Goal: Task Accomplishment & Management: Complete application form

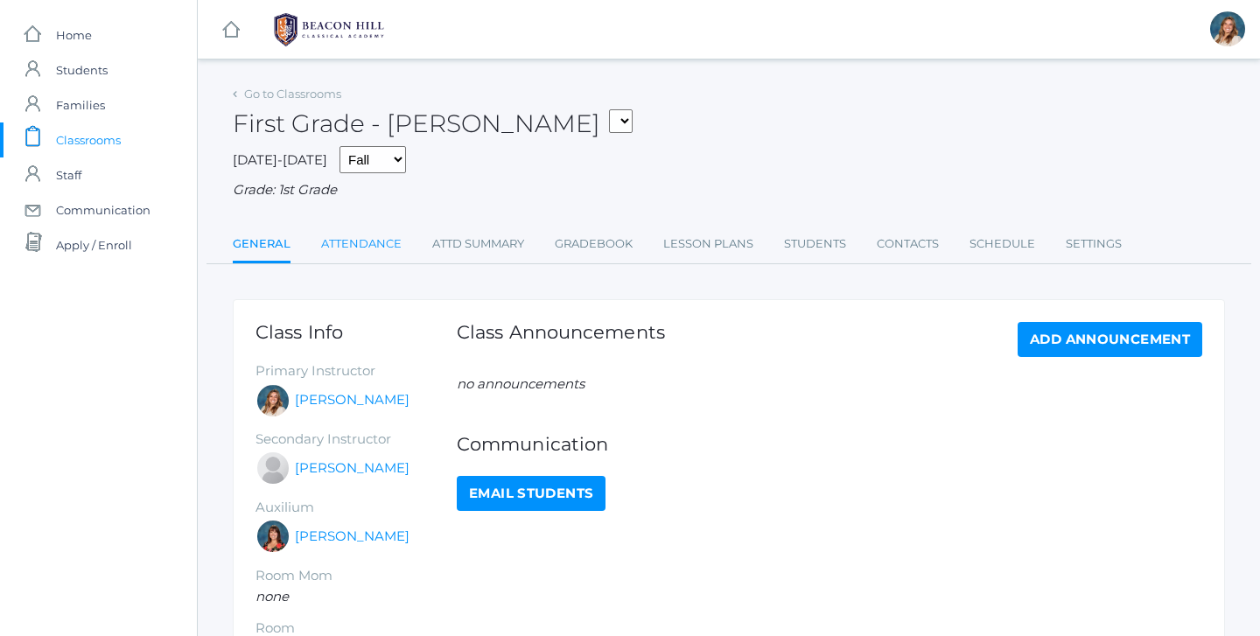
click at [353, 233] on link "Attendance" at bounding box center [361, 244] width 80 height 35
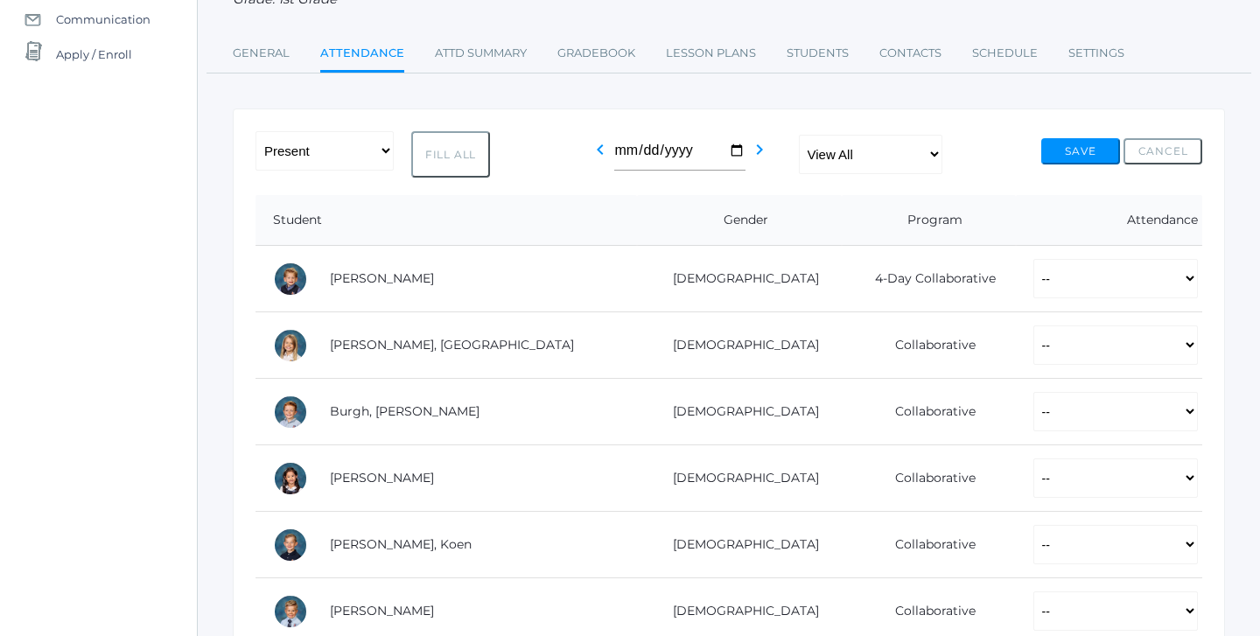
scroll to position [213, 0]
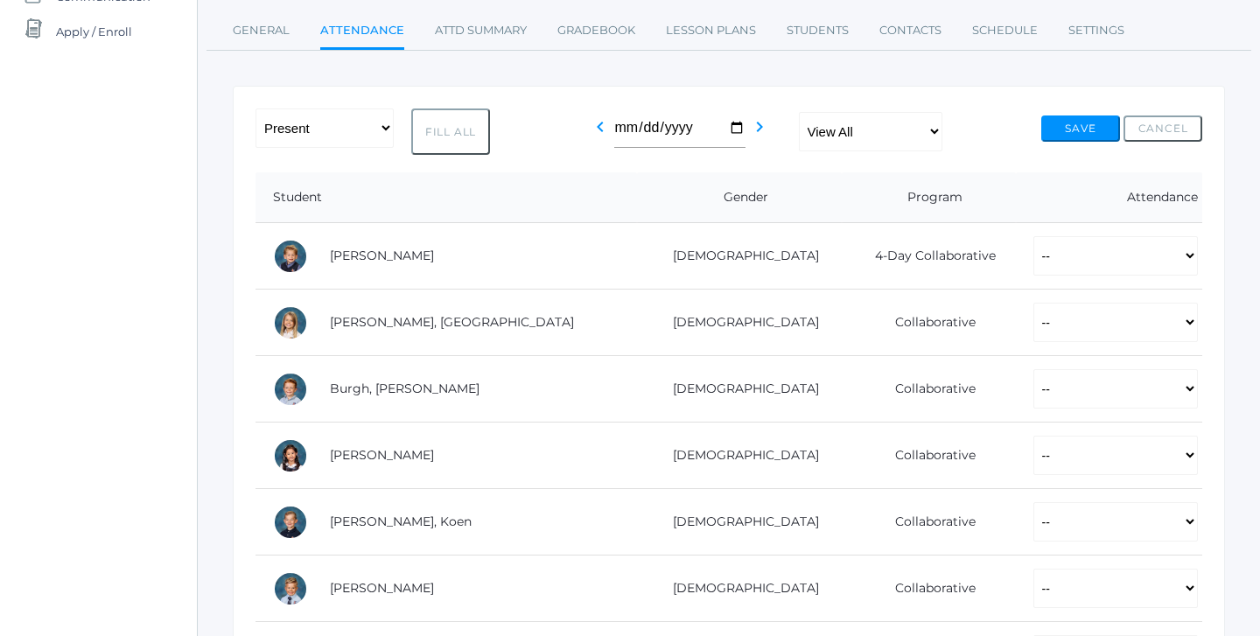
click at [455, 108] on button "Fill All" at bounding box center [450, 131] width 79 height 46
select select "P"
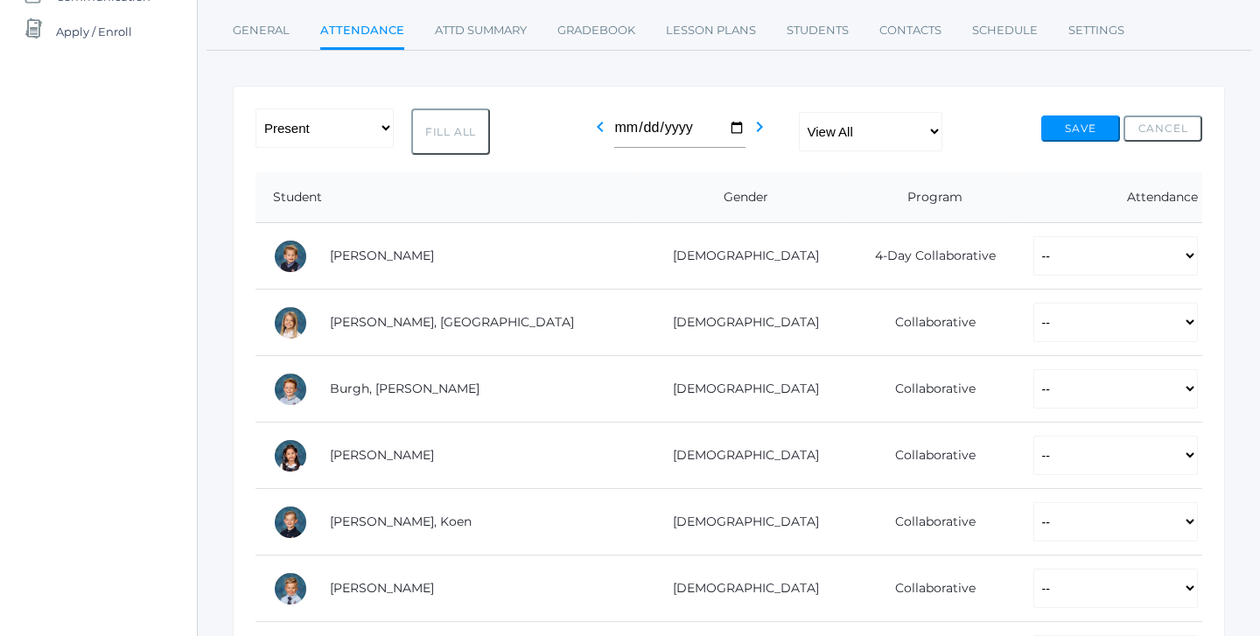
select select "P"
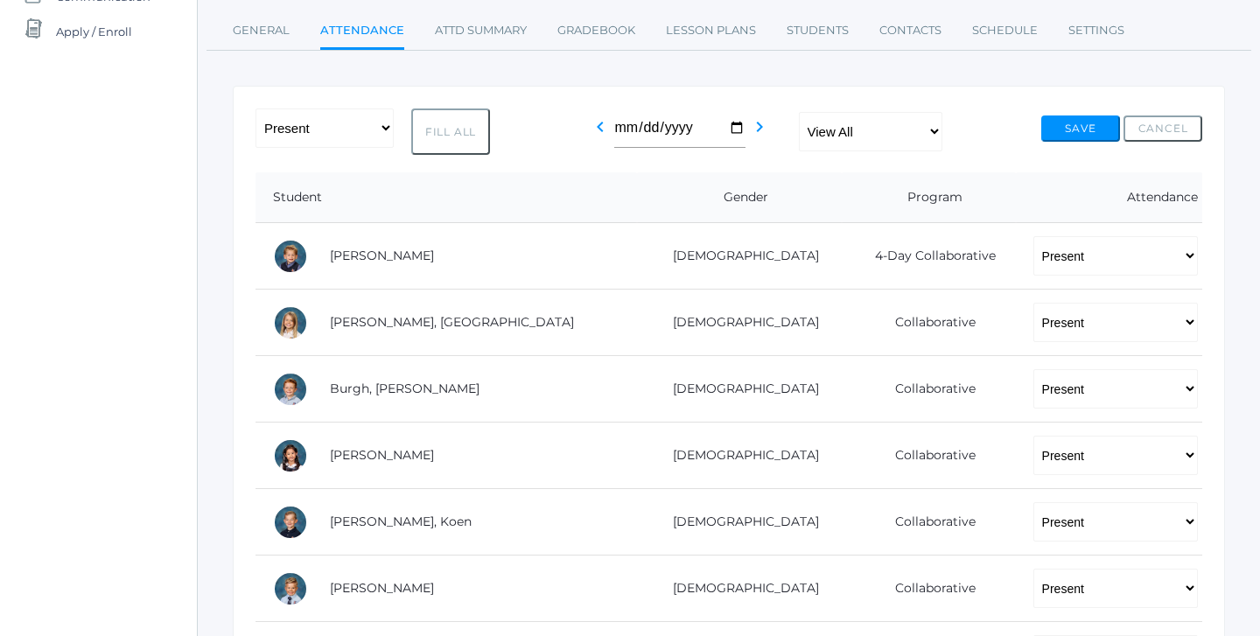
select select "P"
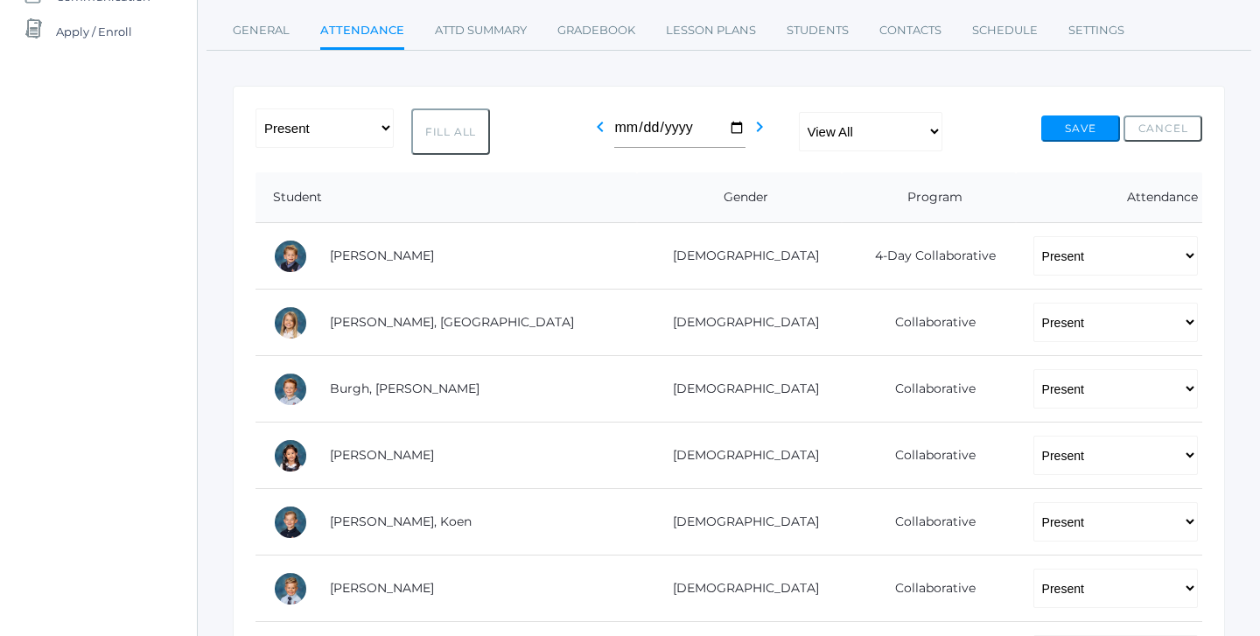
select select "P"
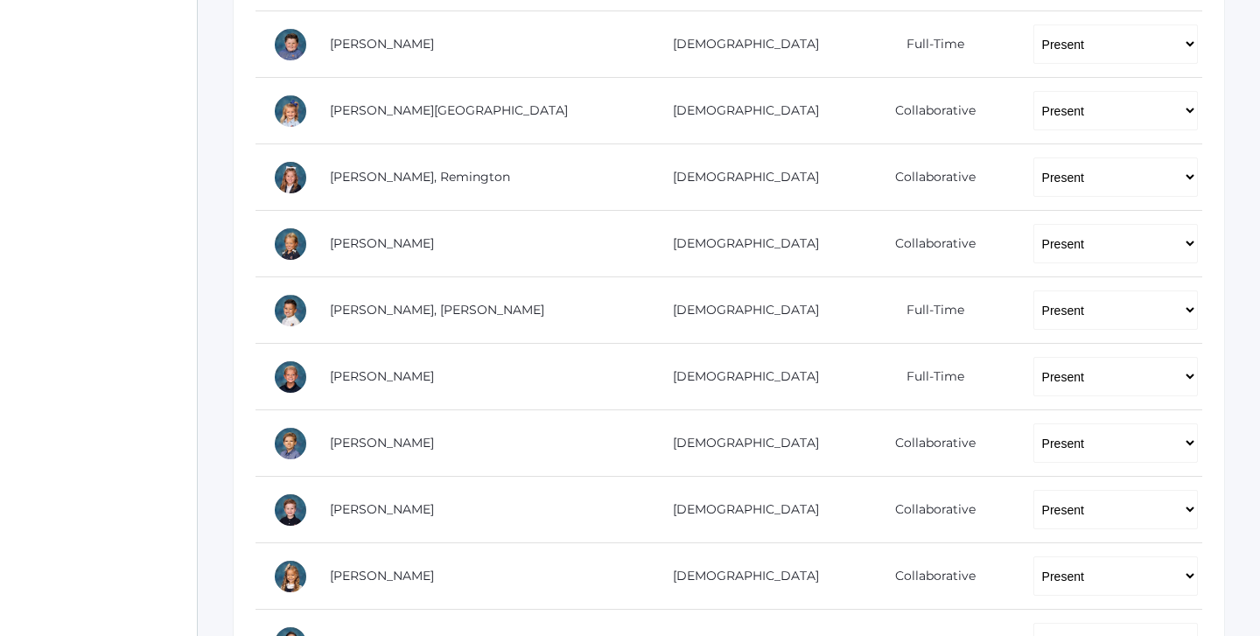
scroll to position [911, 0]
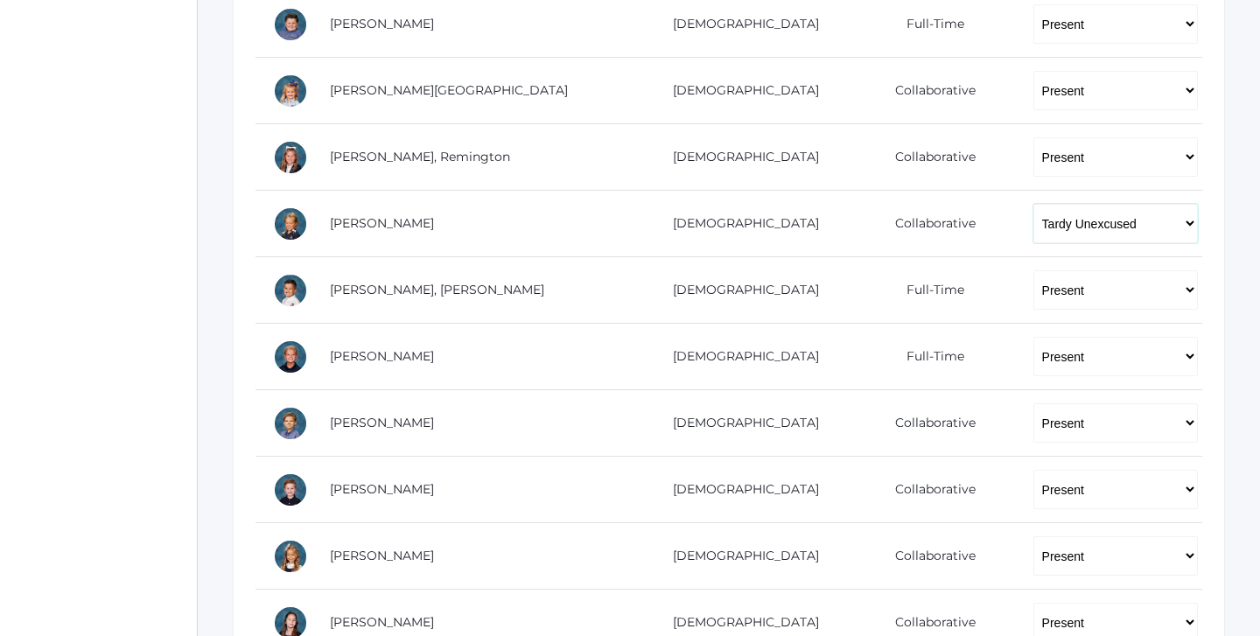
select select "AU"
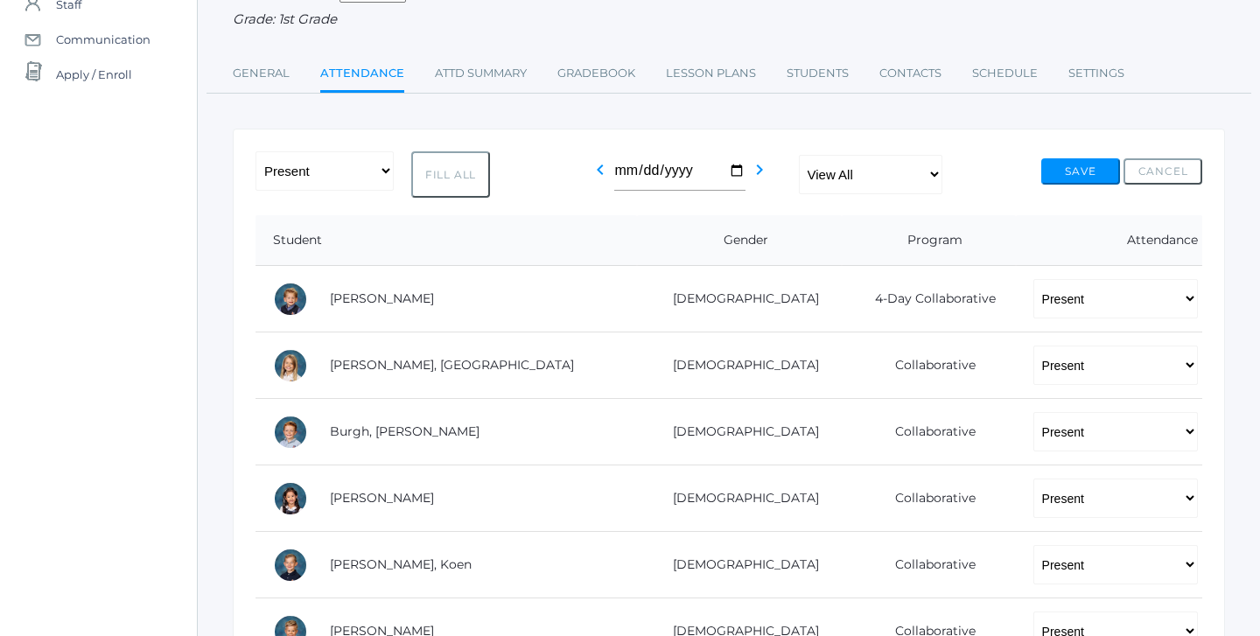
scroll to position [157, 0]
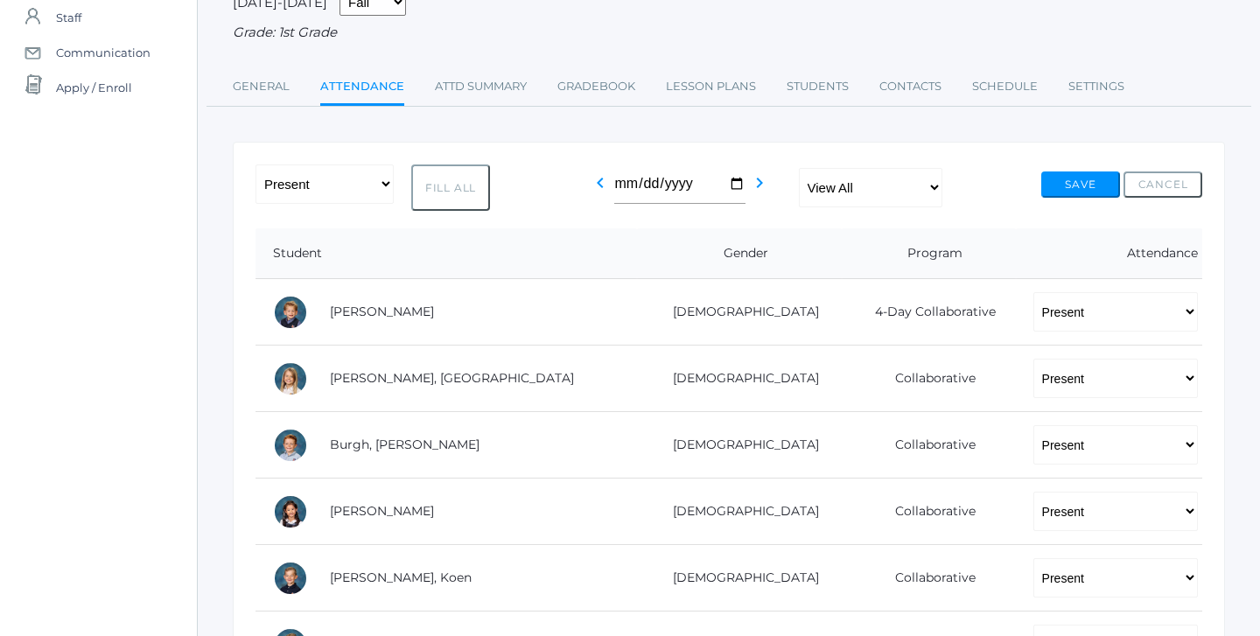
click at [1088, 196] on div "Save Cancel" at bounding box center [1121, 190] width 161 height 39
click at [1064, 172] on button "Save" at bounding box center [1080, 184] width 79 height 26
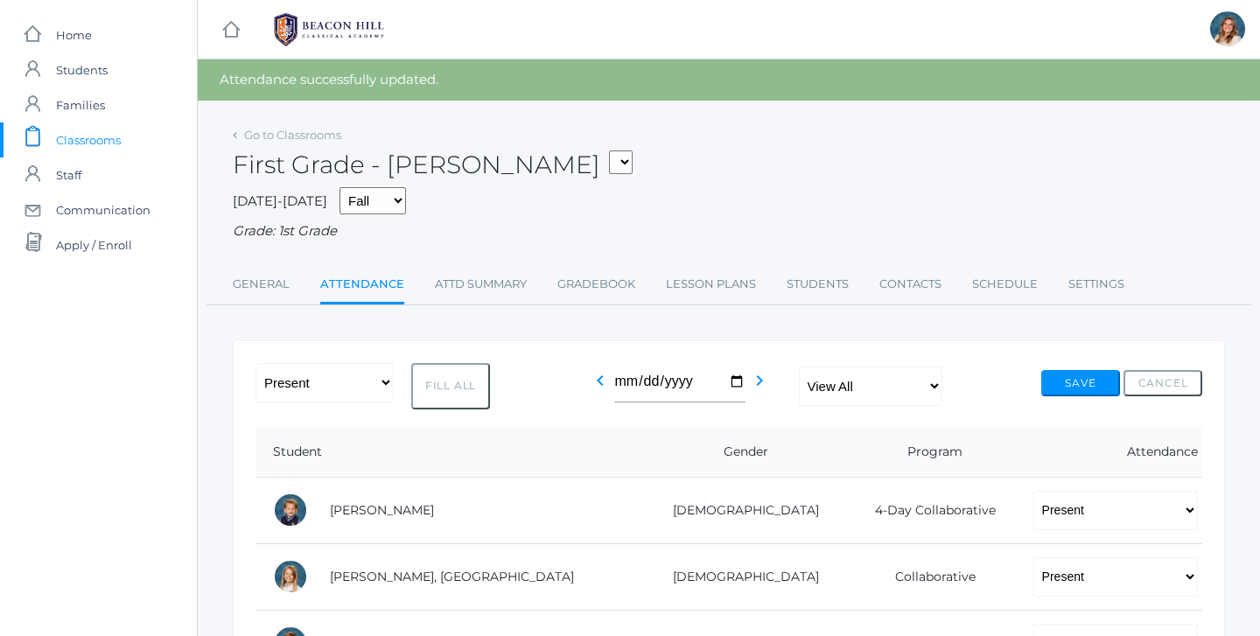
click at [91, 144] on span "Classrooms" at bounding box center [88, 139] width 65 height 35
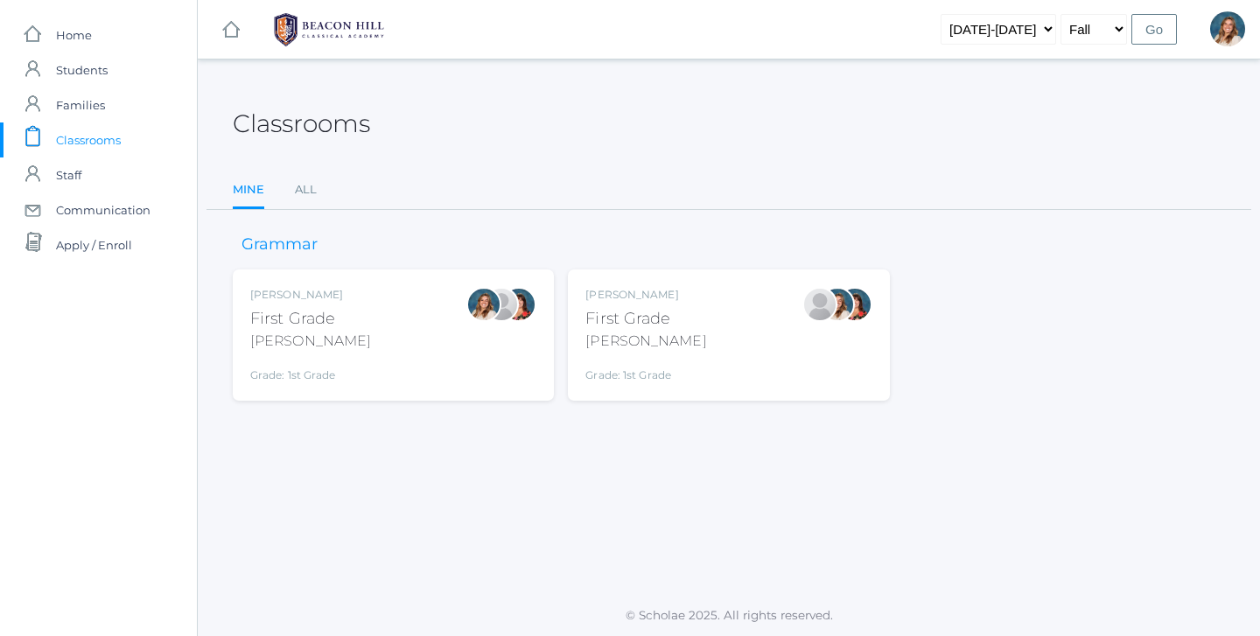
click at [428, 336] on div "Liv Barber First Grade Barber Grade: 1st Grade 01LA" at bounding box center [393, 335] width 286 height 96
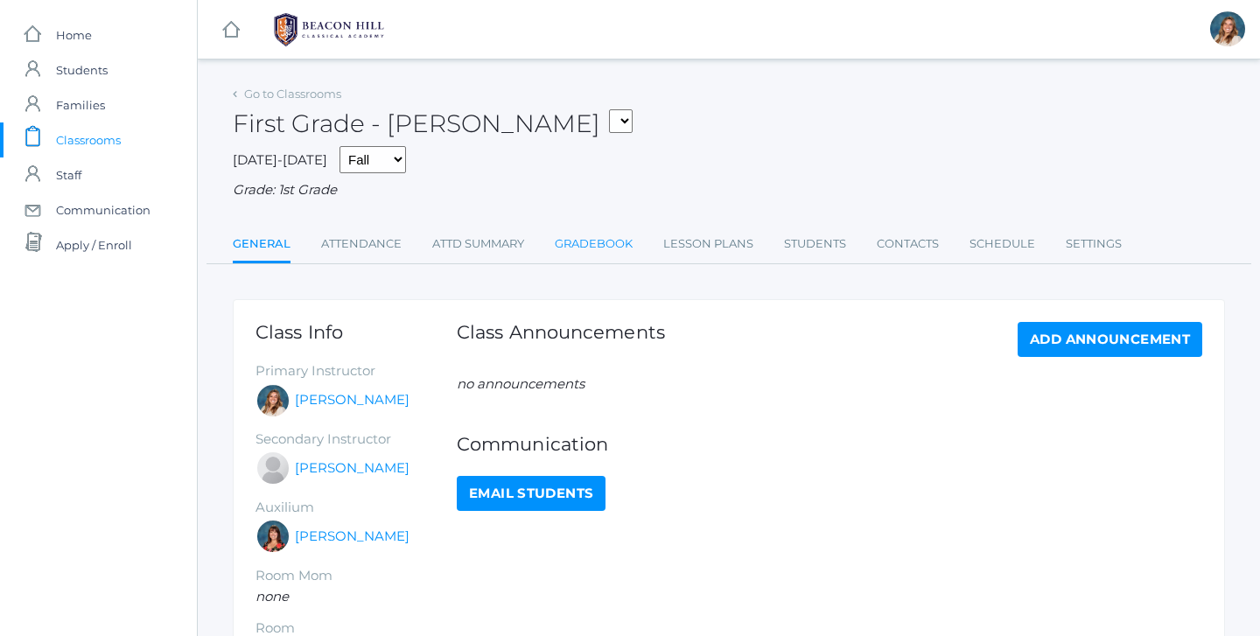
click at [622, 235] on link "Gradebook" at bounding box center [594, 244] width 78 height 35
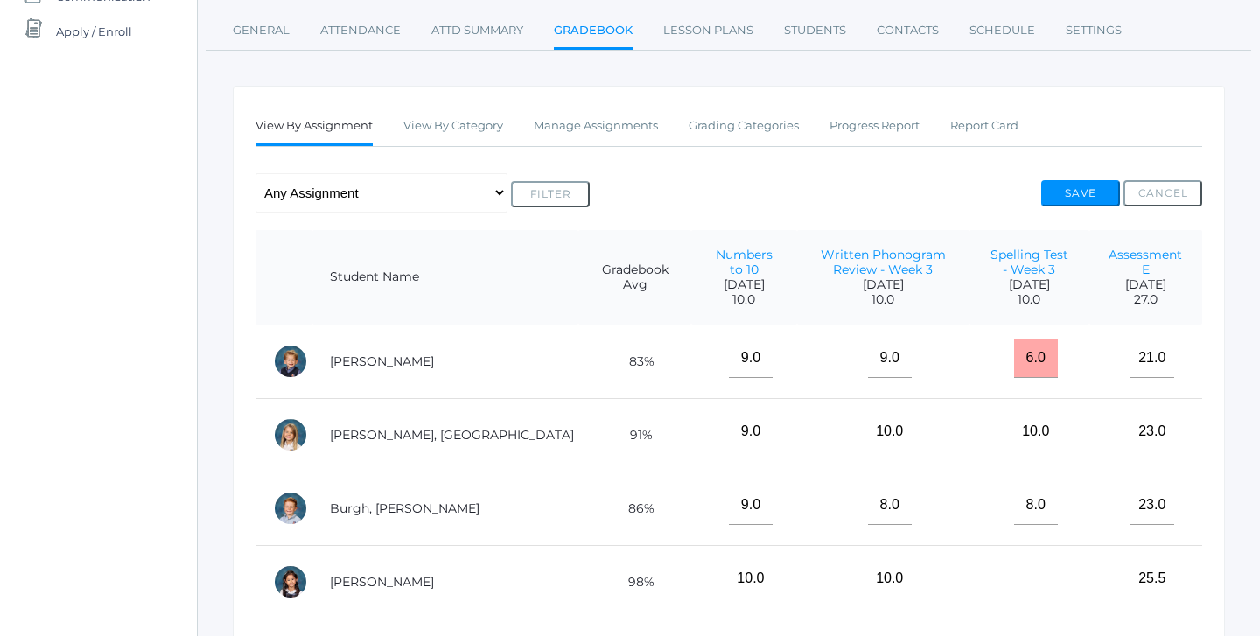
scroll to position [213, 0]
click at [541, 118] on link "Manage Assignments" at bounding box center [596, 125] width 124 height 35
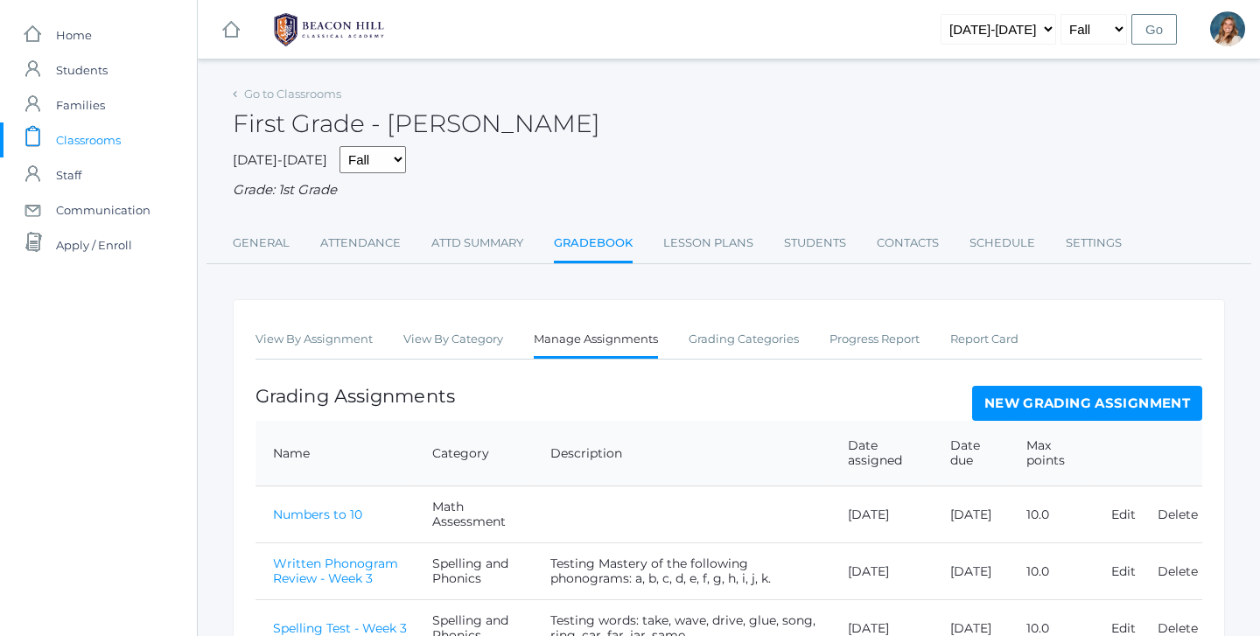
click at [1030, 395] on link "New Grading Assignment" at bounding box center [1087, 403] width 230 height 35
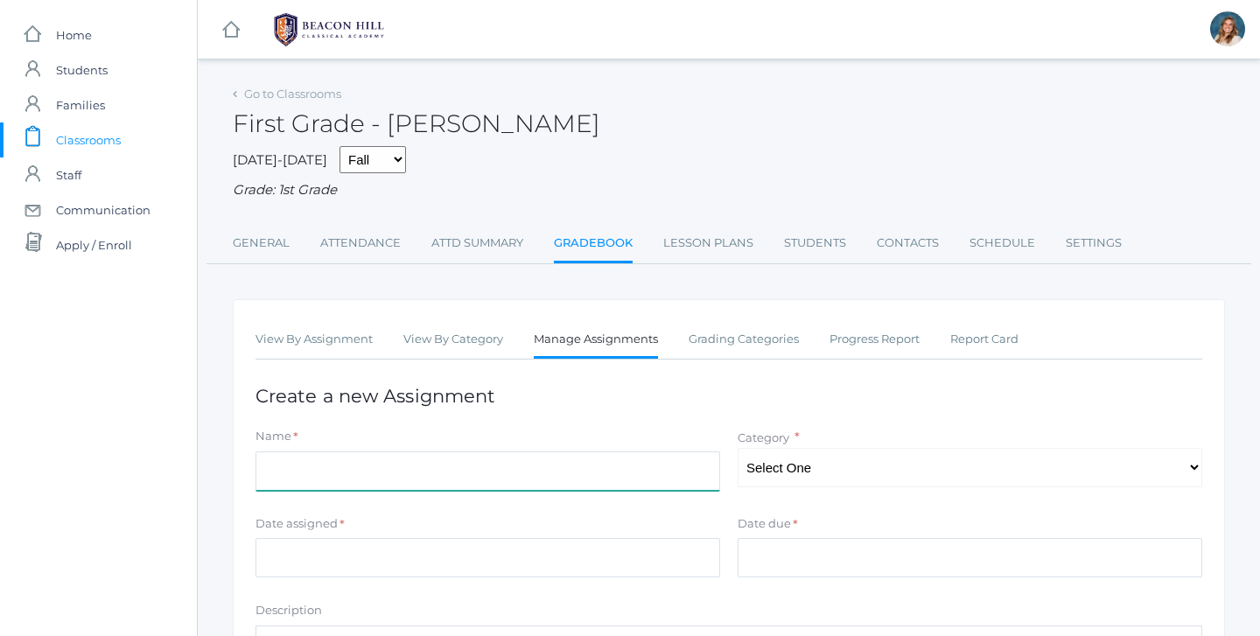
click at [438, 451] on input "Name" at bounding box center [487, 470] width 465 height 39
type input "Spelling Test - Week 4"
select select "1055"
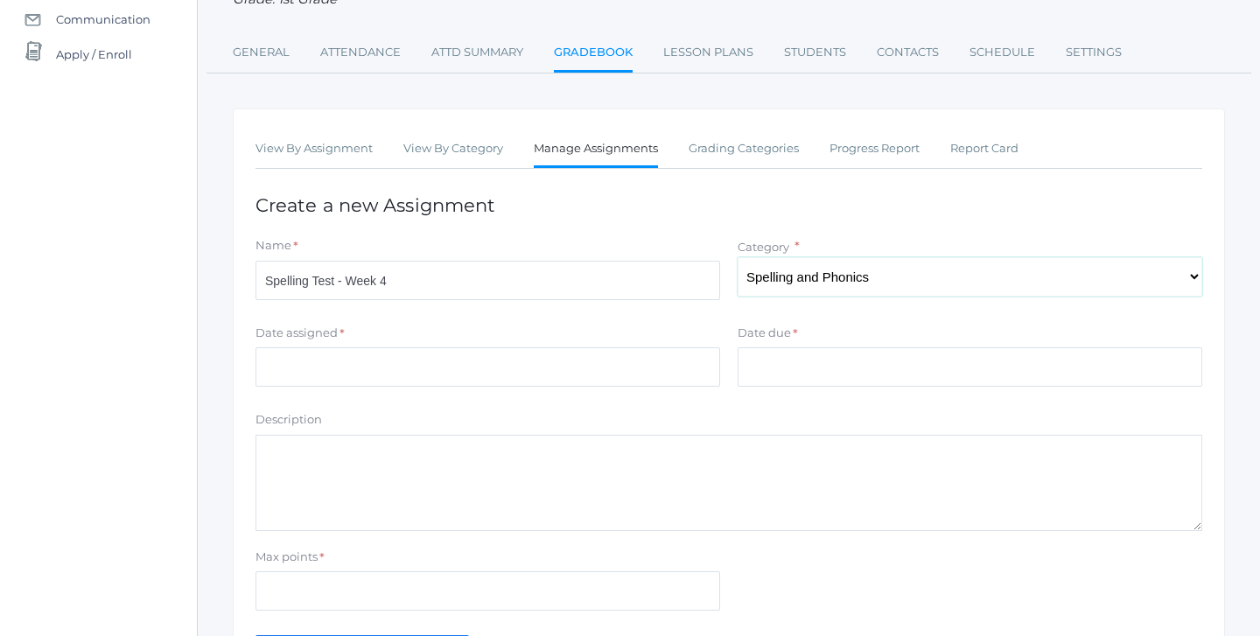
scroll to position [234, 0]
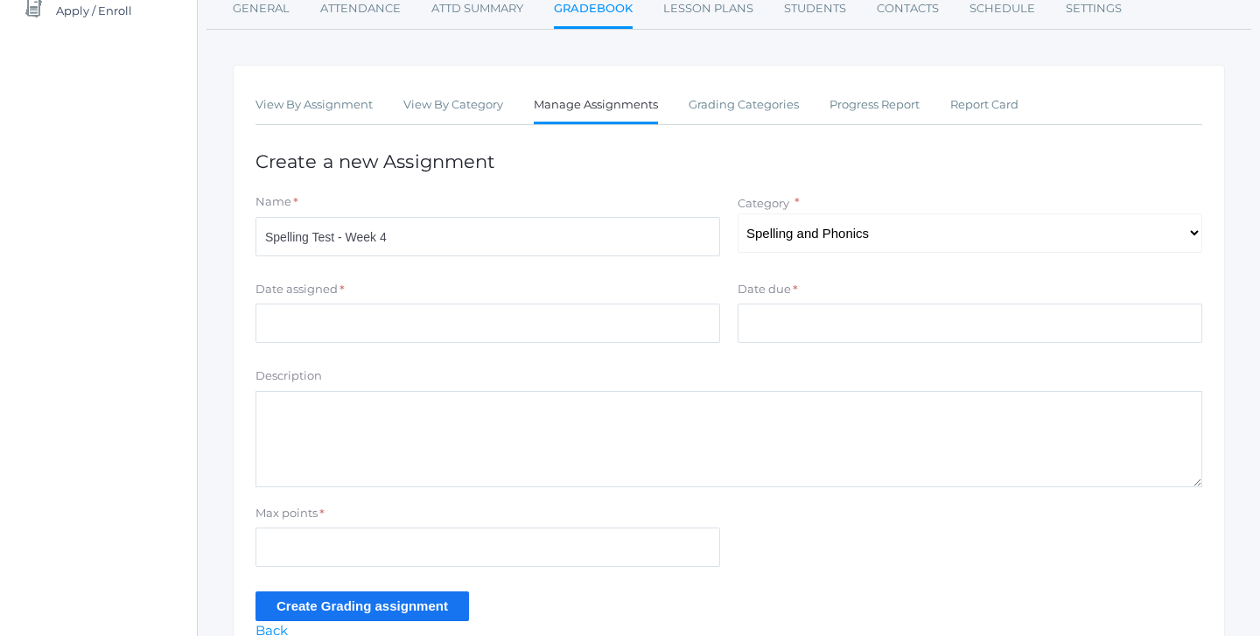
click at [467, 281] on div "Date assigned *" at bounding box center [487, 293] width 465 height 24
click at [467, 304] on input "Date assigned" at bounding box center [487, 323] width 465 height 39
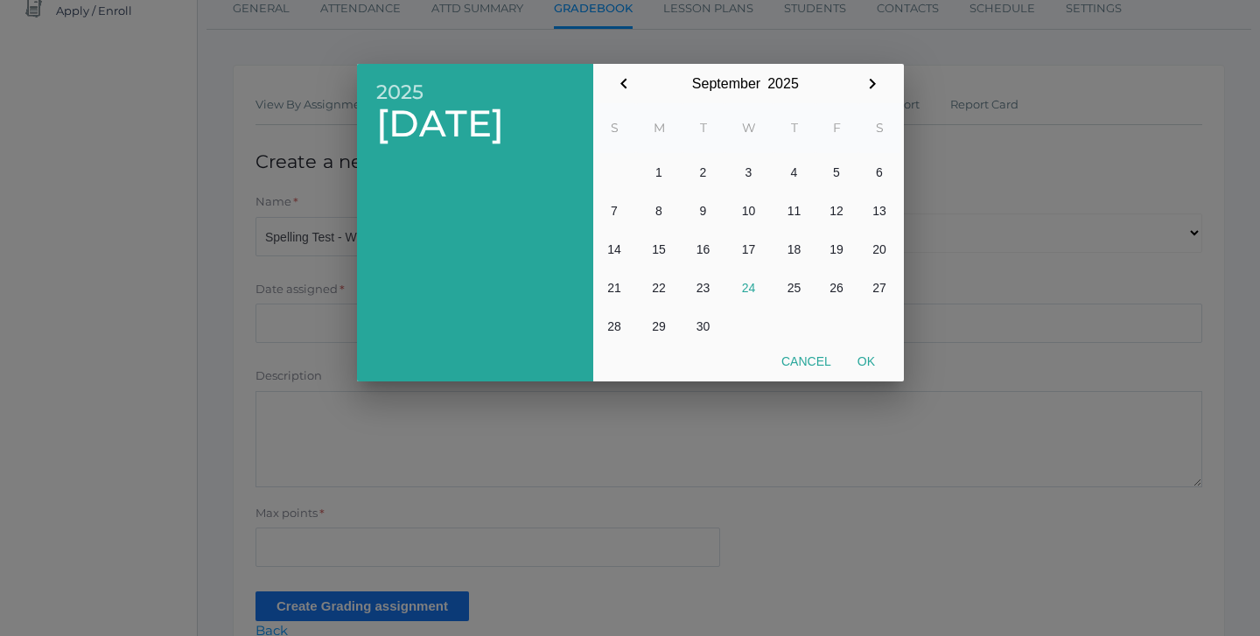
click at [691, 287] on button "23" at bounding box center [703, 288] width 42 height 38
click at [868, 362] on button "Ok" at bounding box center [866, 361] width 44 height 31
type input "2025-09-23"
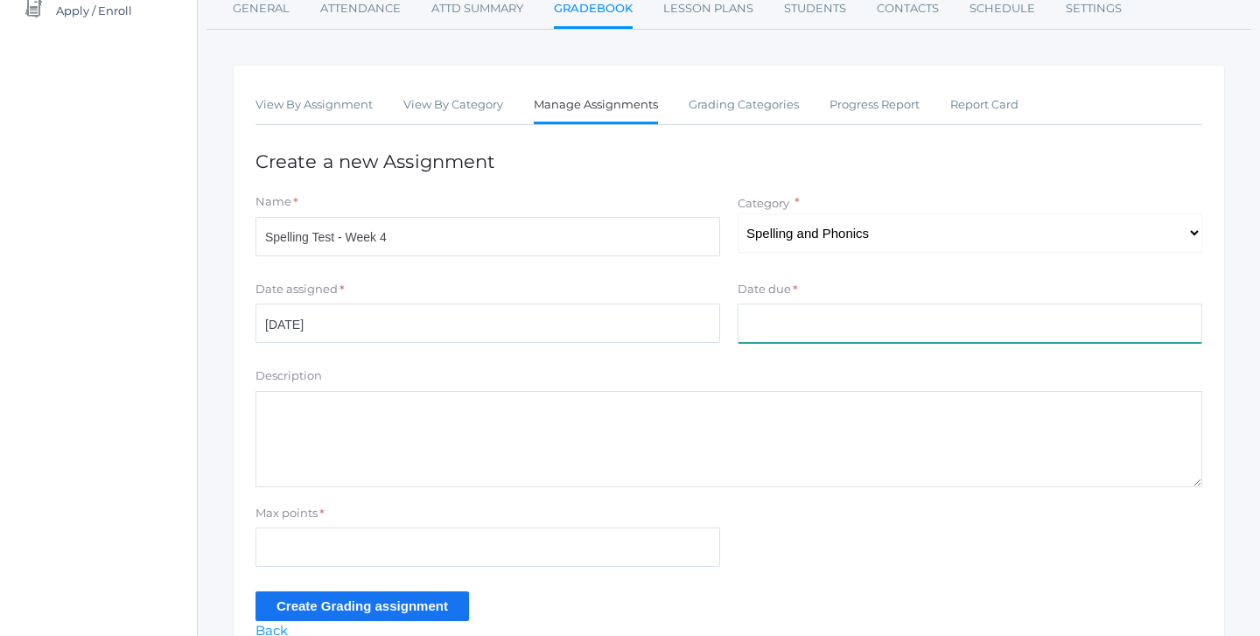
click at [785, 304] on input "Date due" at bounding box center [970, 323] width 465 height 39
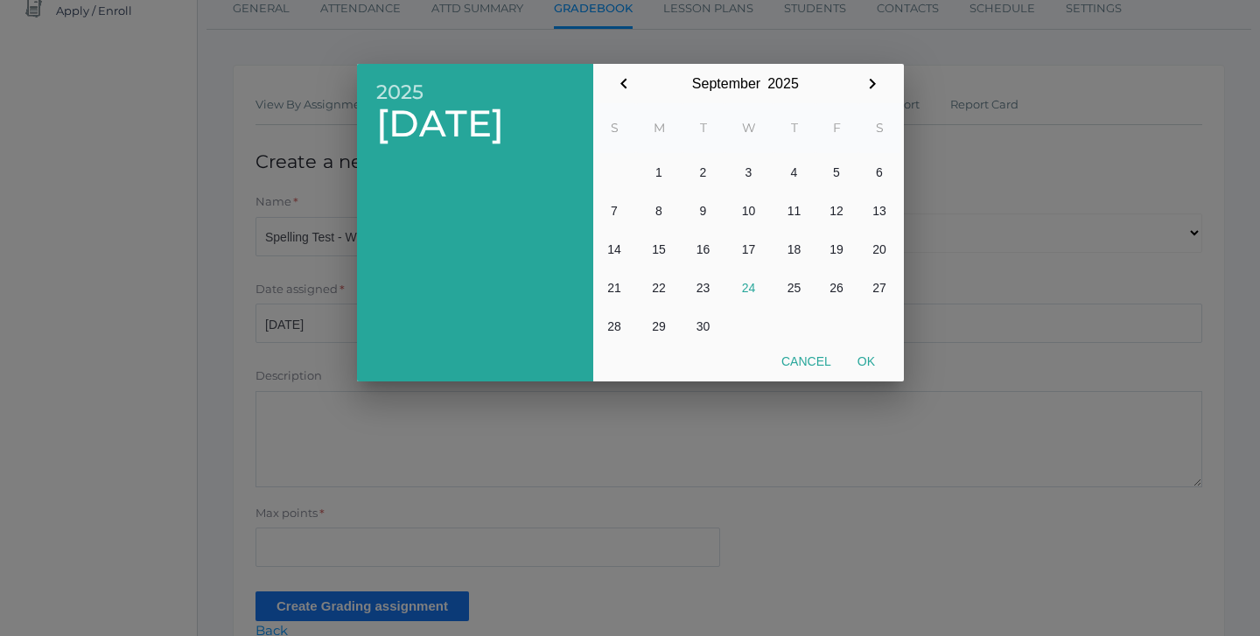
click at [753, 289] on button "24" at bounding box center [748, 288] width 49 height 38
click at [863, 362] on button "Ok" at bounding box center [866, 361] width 44 height 31
type input "[DATE]"
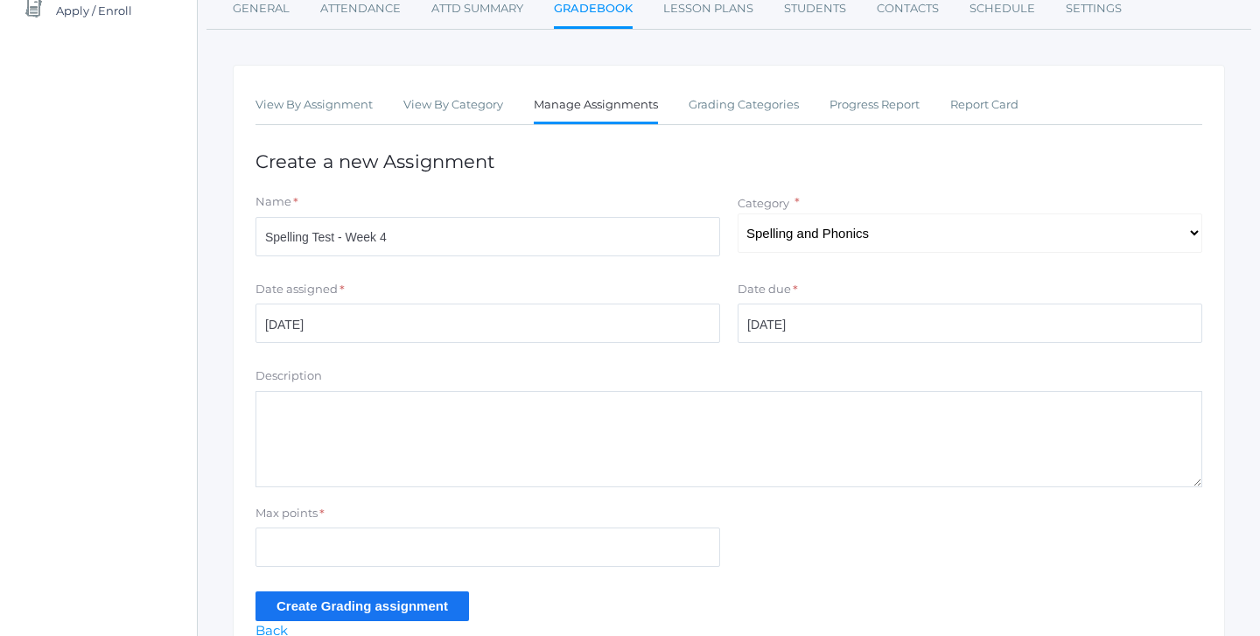
click at [433, 516] on div "Max points *" at bounding box center [487, 517] width 465 height 24
click at [410, 535] on input "Max points" at bounding box center [487, 547] width 465 height 39
type input "10"
click at [359, 472] on textarea "Description" at bounding box center [728, 439] width 947 height 96
click at [308, 402] on textarea "Testing: or, for, much, gave, sight, wash, want, to, snail and cave." at bounding box center [728, 439] width 947 height 96
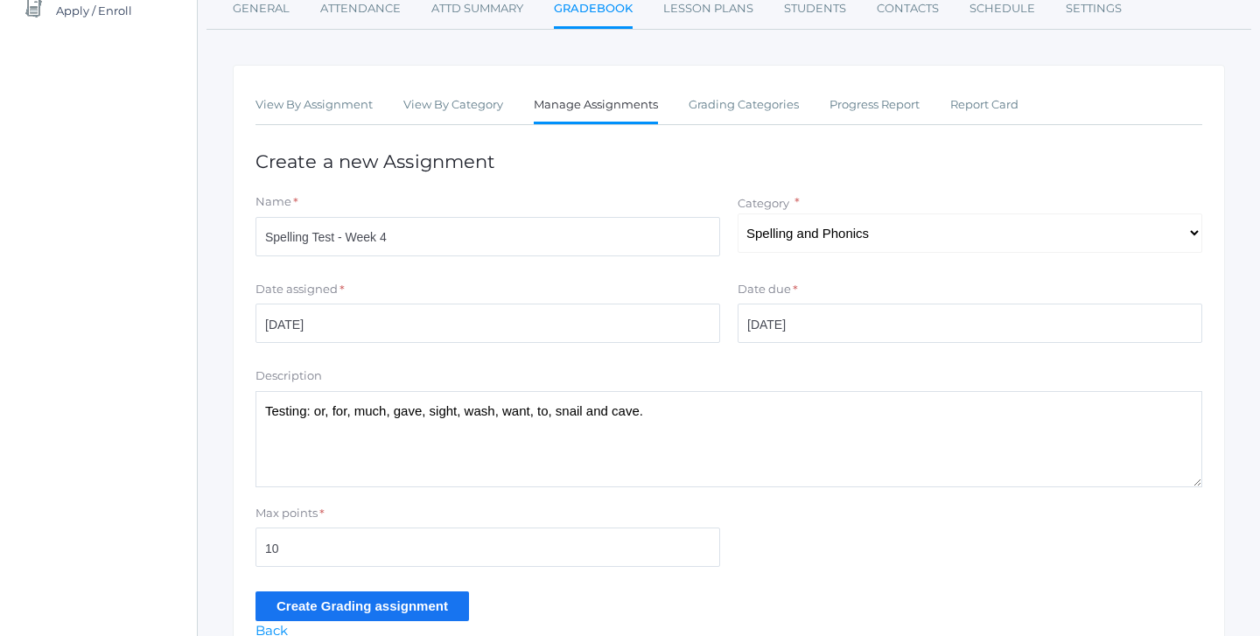
click at [717, 406] on textarea "Testing: or, for, much, gave, sight, wash, want, to, snail and cave." at bounding box center [728, 439] width 947 height 96
click at [630, 404] on textarea "Testing: or, for, much, gave, sight, wash, want, to, snail and cave." at bounding box center [728, 439] width 947 height 96
click at [580, 397] on textarea "Testing: or, for, much, gave, sight, wash, want, to, snail and cave." at bounding box center [728, 439] width 947 height 96
click at [550, 401] on textarea "Testing: or, for, much, gave, sight, wash, want, to, snail and cave." at bounding box center [728, 439] width 947 height 96
click at [521, 401] on textarea "Testing: or, for, much, gave, sight, wash, want, to, snail and cave." at bounding box center [728, 439] width 947 height 96
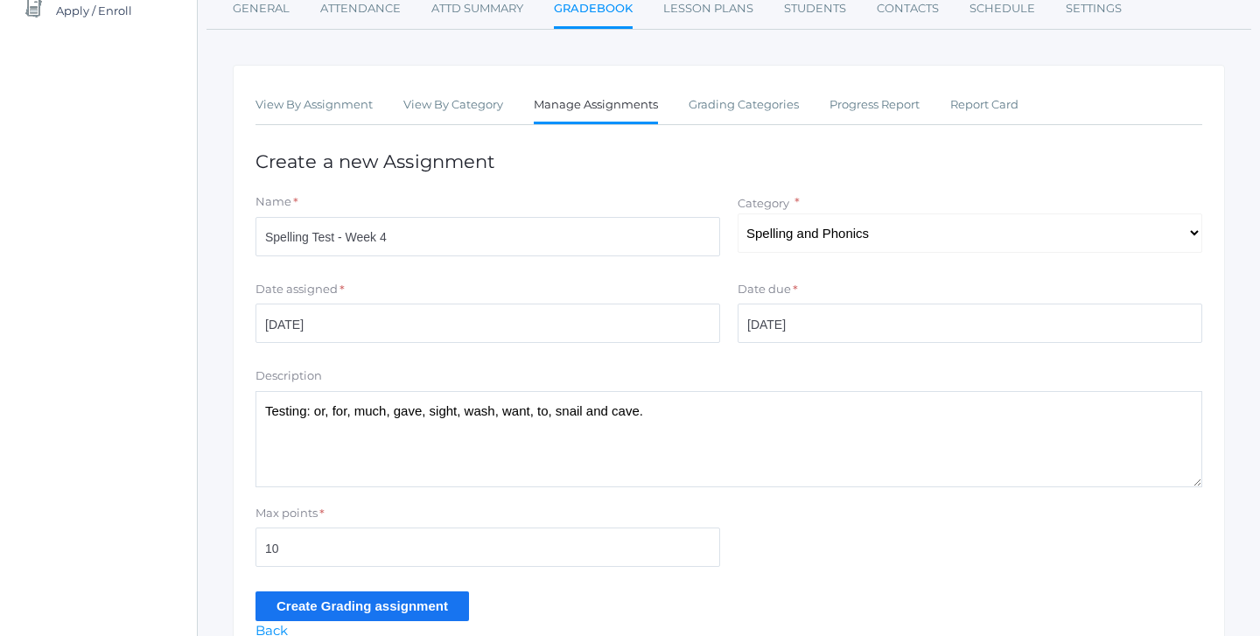
click at [479, 401] on textarea "Testing: or, for, much, gave, sight, wash, want, to, snail and cave." at bounding box center [728, 439] width 947 height 96
click at [450, 401] on textarea "Testing: or, for, much, gave, sight, wash, want, to, snail and cave." at bounding box center [728, 439] width 947 height 96
click at [408, 401] on textarea "Testing: or, for, much, gave, sight, wash, want, to, snail and cave." at bounding box center [728, 439] width 947 height 96
click at [369, 400] on textarea "Testing: or, for, much, gave, sight, wash, want, to, snail and cave." at bounding box center [728, 439] width 947 height 96
click at [330, 400] on textarea "Testing: or, for, much, gave, sight, wash, want, to, snail and cave." at bounding box center [728, 439] width 947 height 96
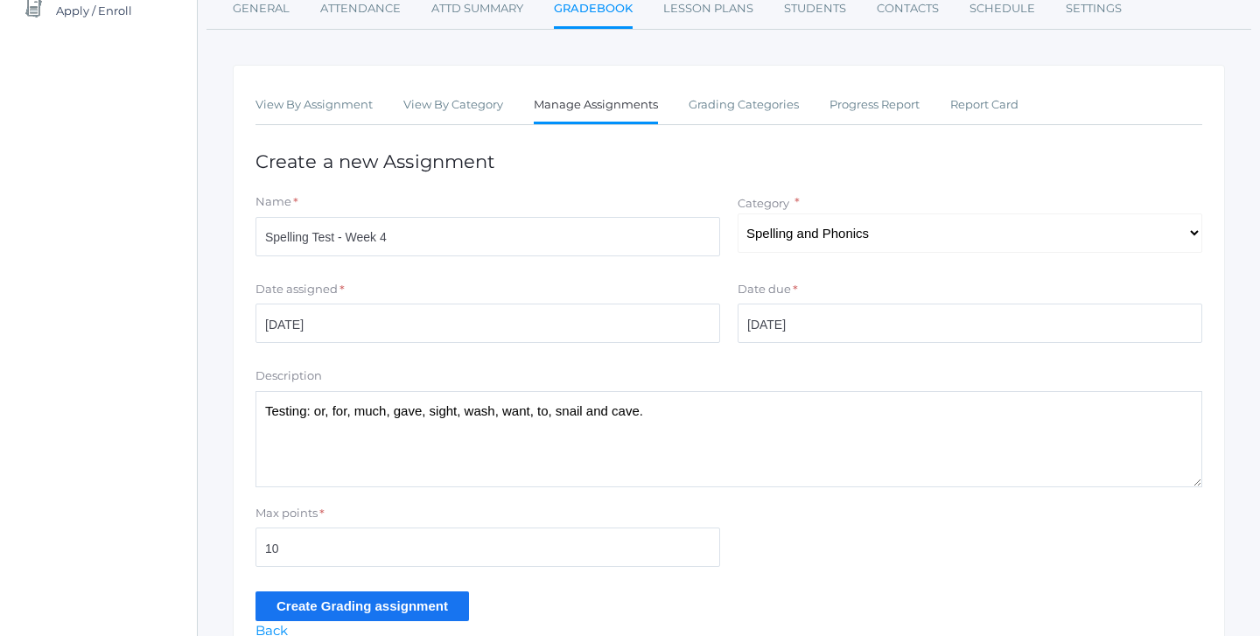
type textarea "Testing: or, for, much, gave, sight, wash, want, to, snail and cave."
click at [388, 624] on div "View By Assignment View By Category Manage Assignments Grading Categories Progr…" at bounding box center [729, 364] width 992 height 598
click at [388, 600] on input "Create Grading assignment" at bounding box center [361, 605] width 213 height 29
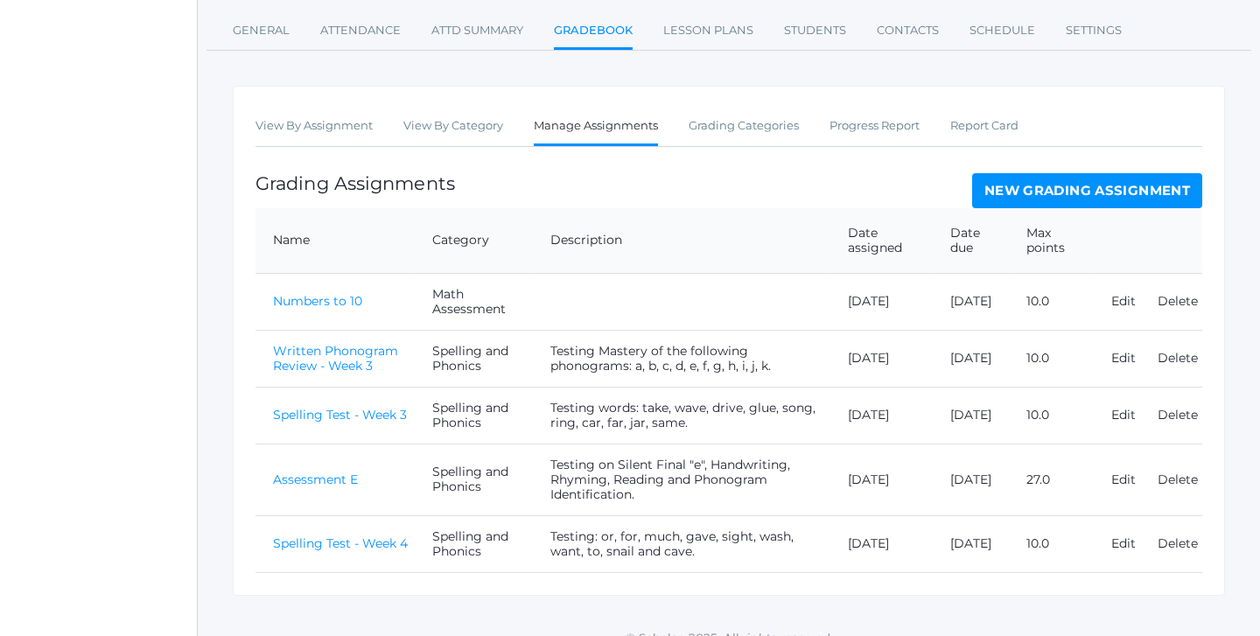
scroll to position [252, 0]
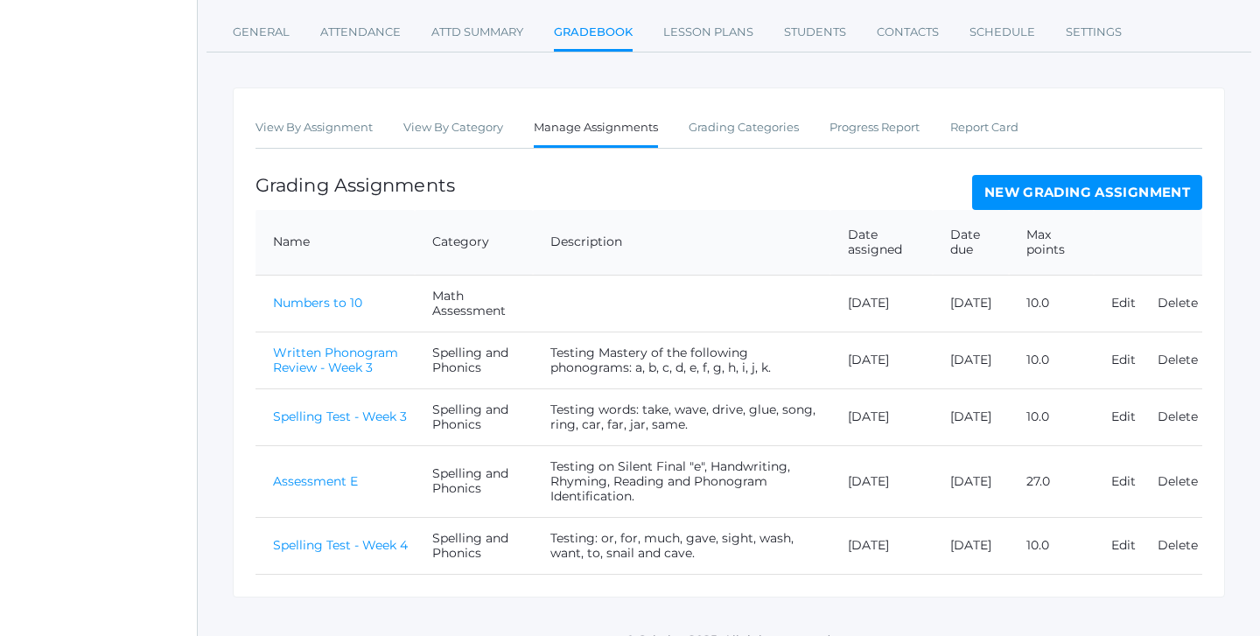
click at [374, 537] on link "Spelling Test - Week 4" at bounding box center [340, 545] width 135 height 16
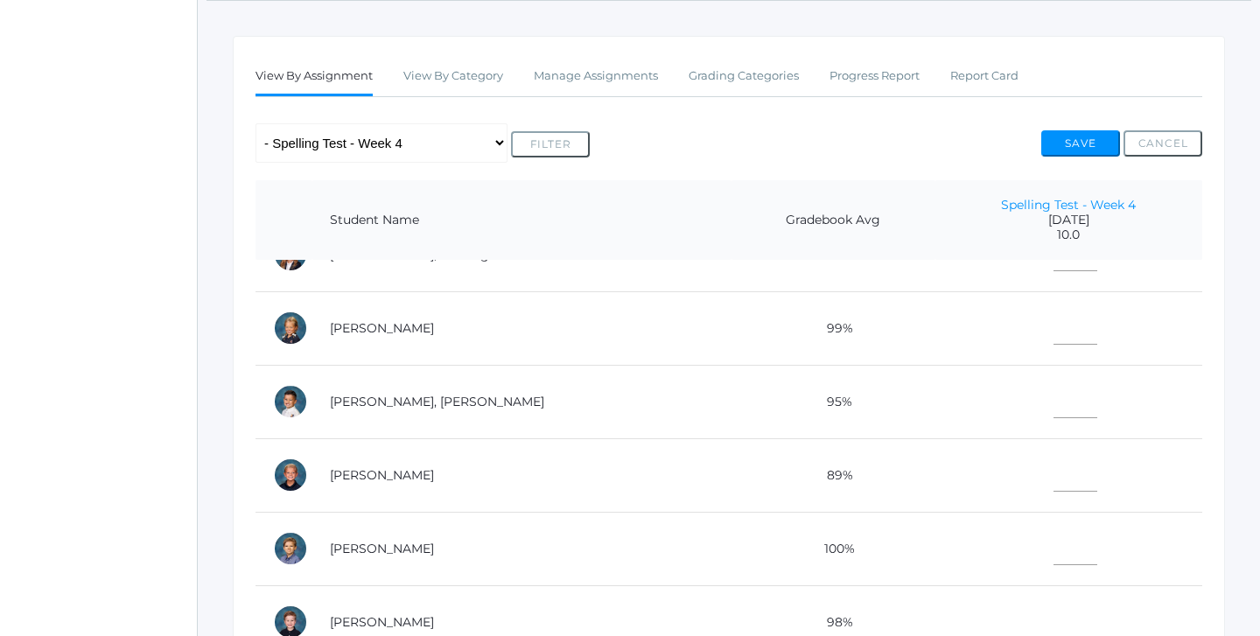
scroll to position [703, 0]
click at [1053, 404] on input"] "text" at bounding box center [1075, 398] width 44 height 39
type input"] "9"
click at [1053, 455] on input"] "text" at bounding box center [1075, 471] width 44 height 39
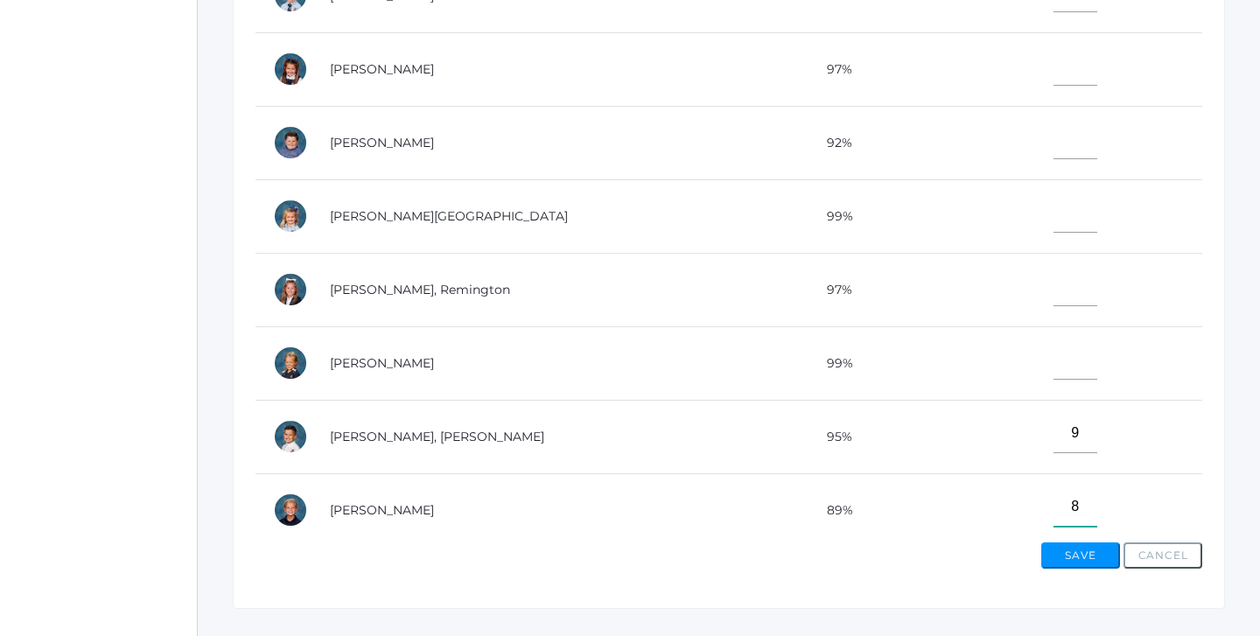
scroll to position [312, 0]
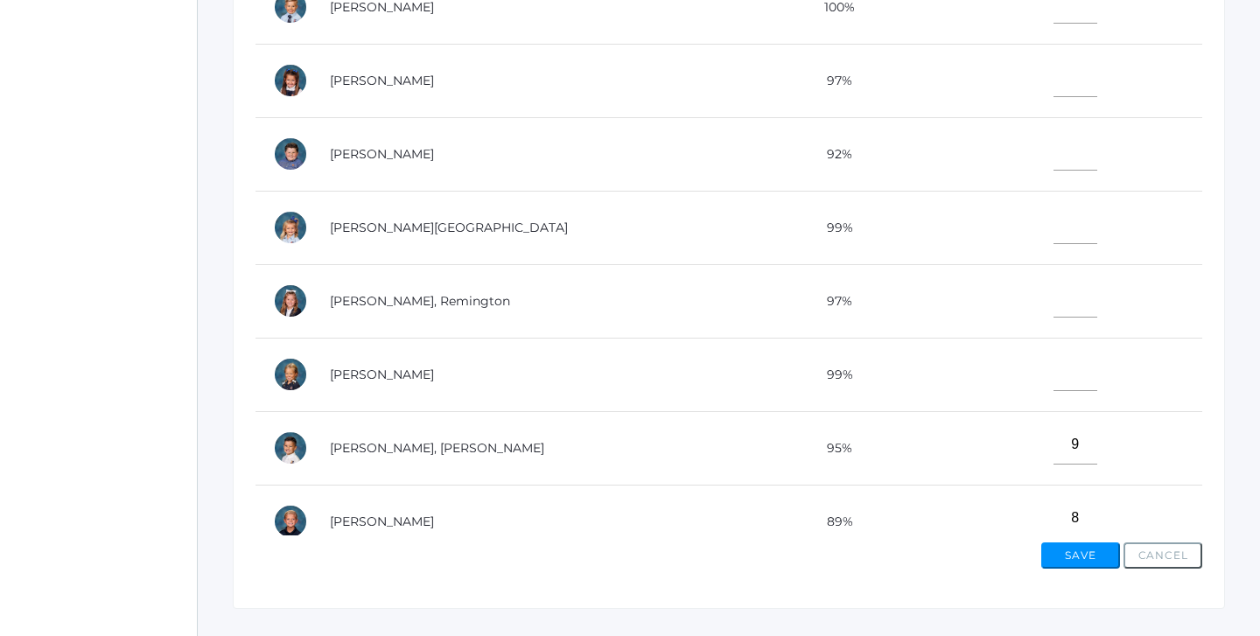
type input"] "8"
click at [1053, 142] on input"] "text" at bounding box center [1075, 150] width 44 height 39
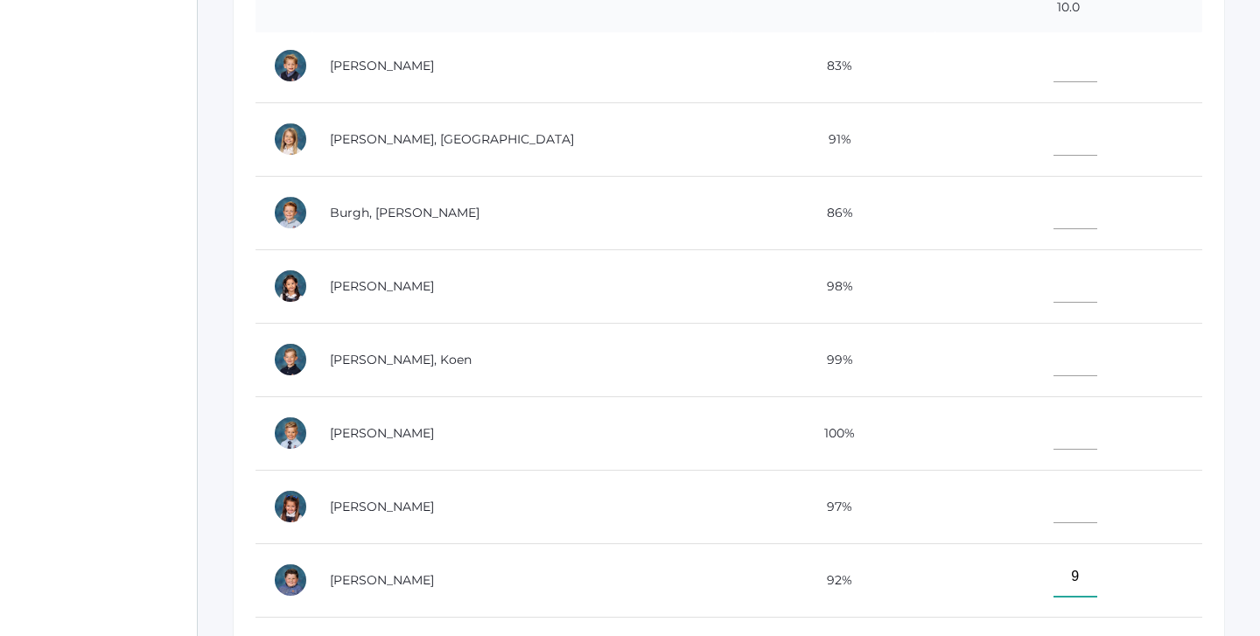
scroll to position [5, 0]
type input"] "9"
click at [1053, 60] on input"] "text" at bounding box center [1075, 60] width 44 height 39
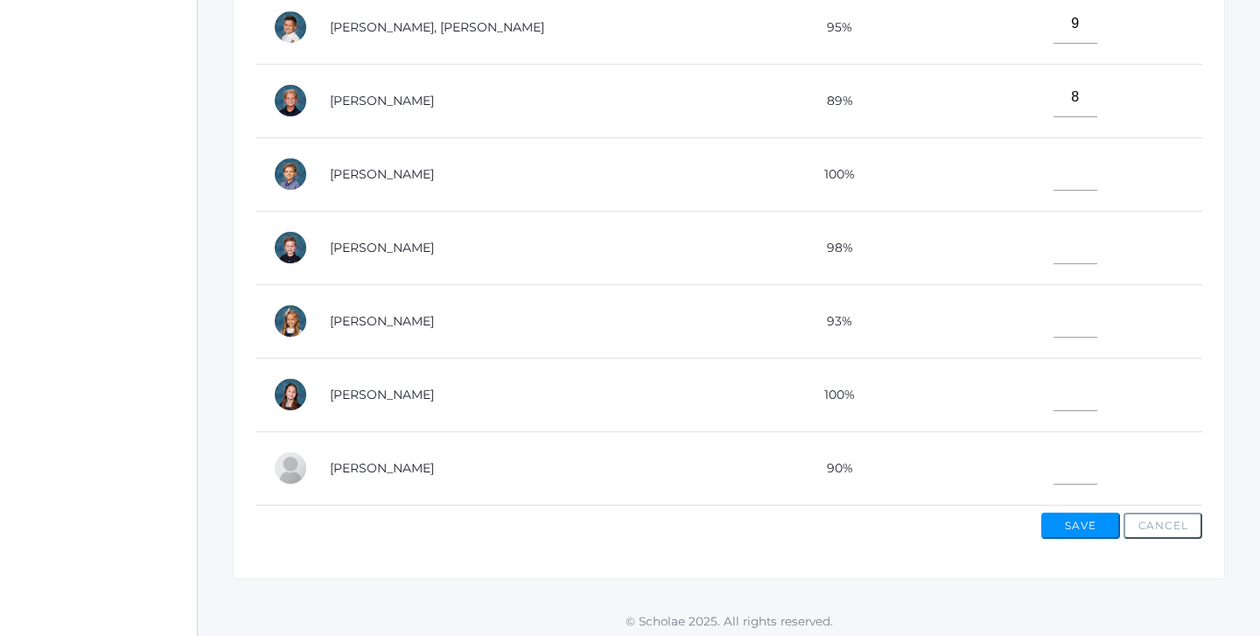
scroll to position [637, 0]
type input"] "8"
click at [1084, 521] on button "Save" at bounding box center [1080, 527] width 79 height 26
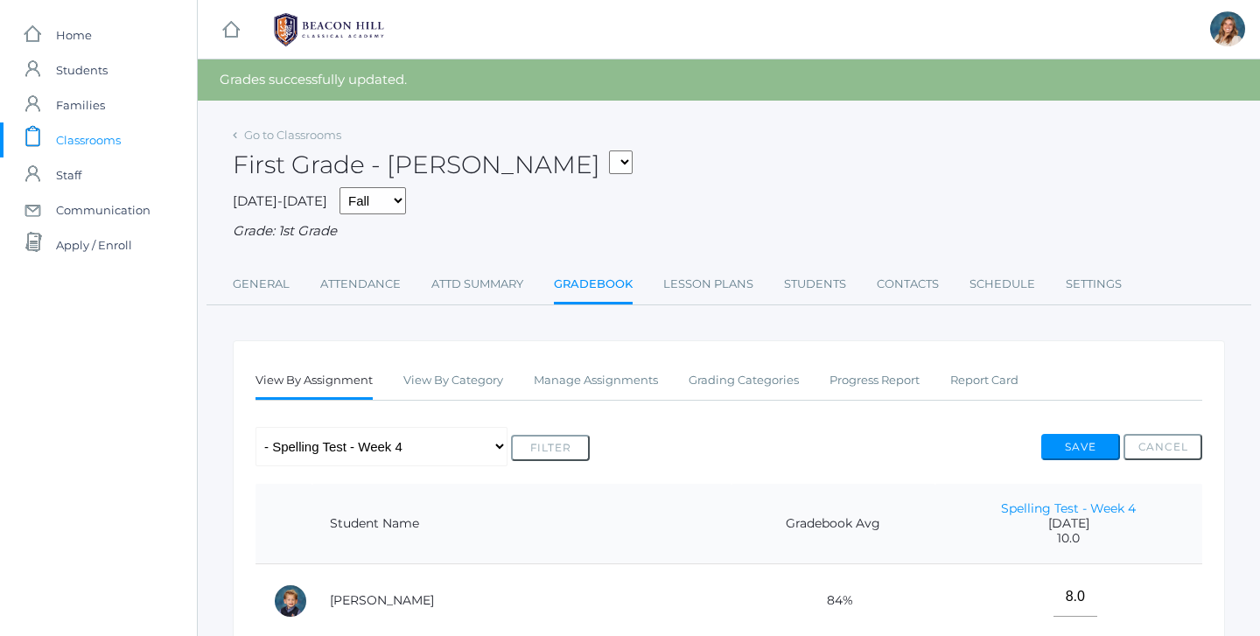
click at [535, 276] on ul "General Attendance Attd Summary Gradebook Lesson Plans Students Contacts Schedu…" at bounding box center [729, 286] width 992 height 38
click at [496, 276] on link "Attd Summary" at bounding box center [477, 284] width 92 height 35
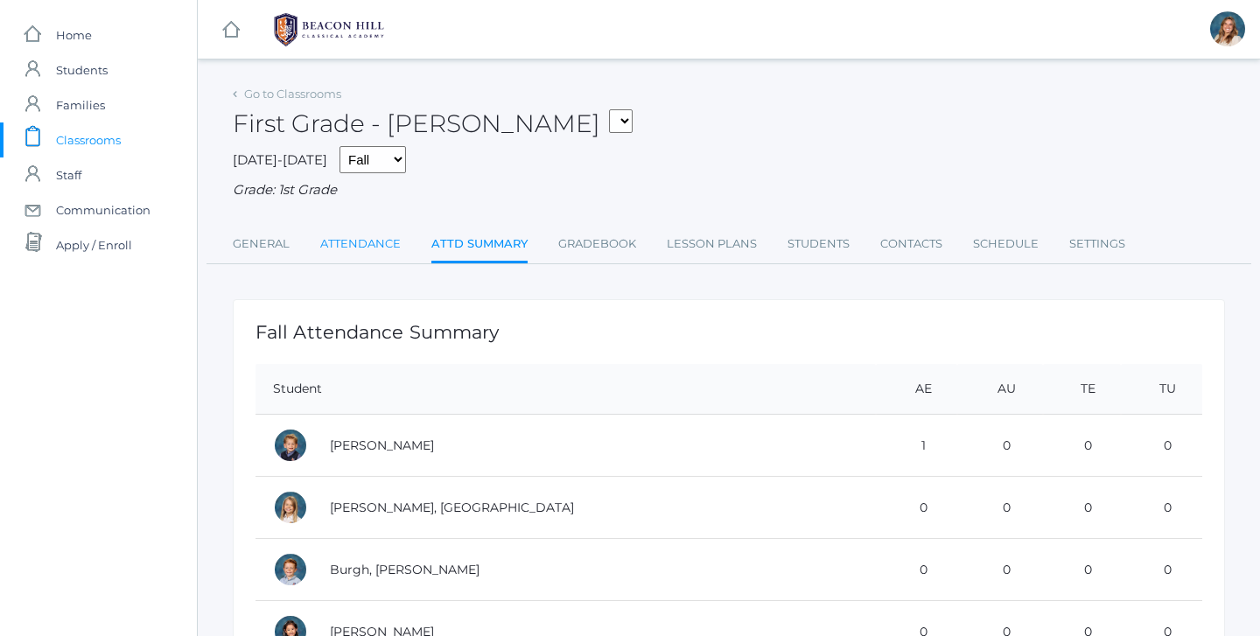
click at [399, 227] on link "Attendance" at bounding box center [360, 244] width 80 height 35
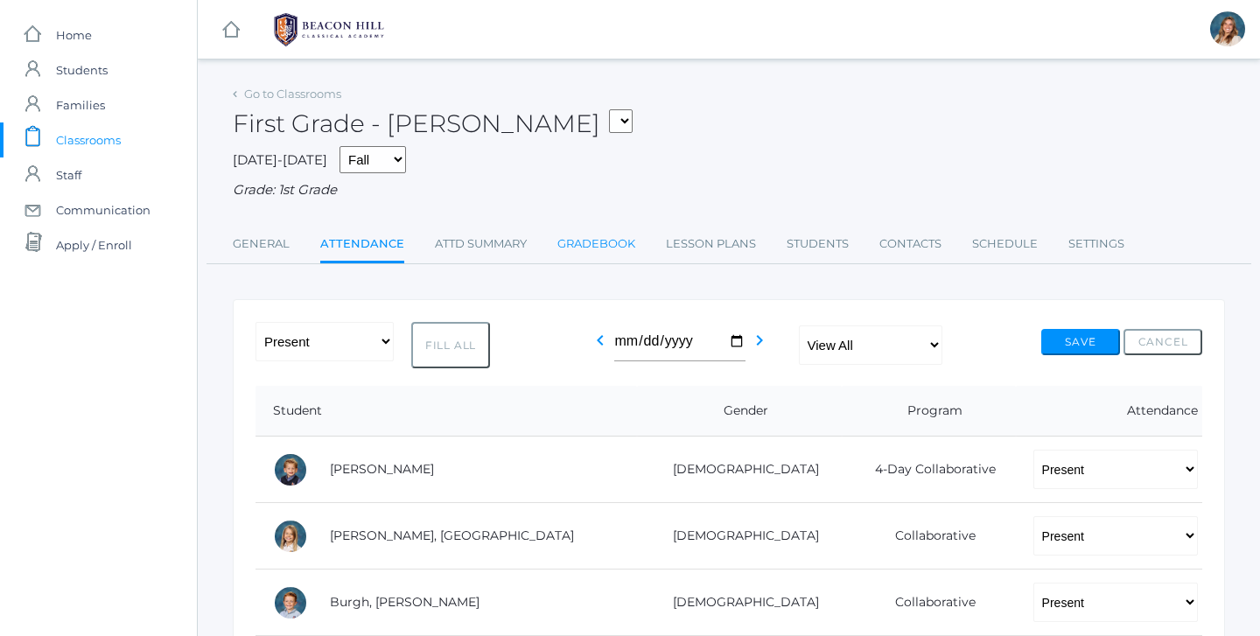
click at [590, 239] on link "Gradebook" at bounding box center [596, 244] width 78 height 35
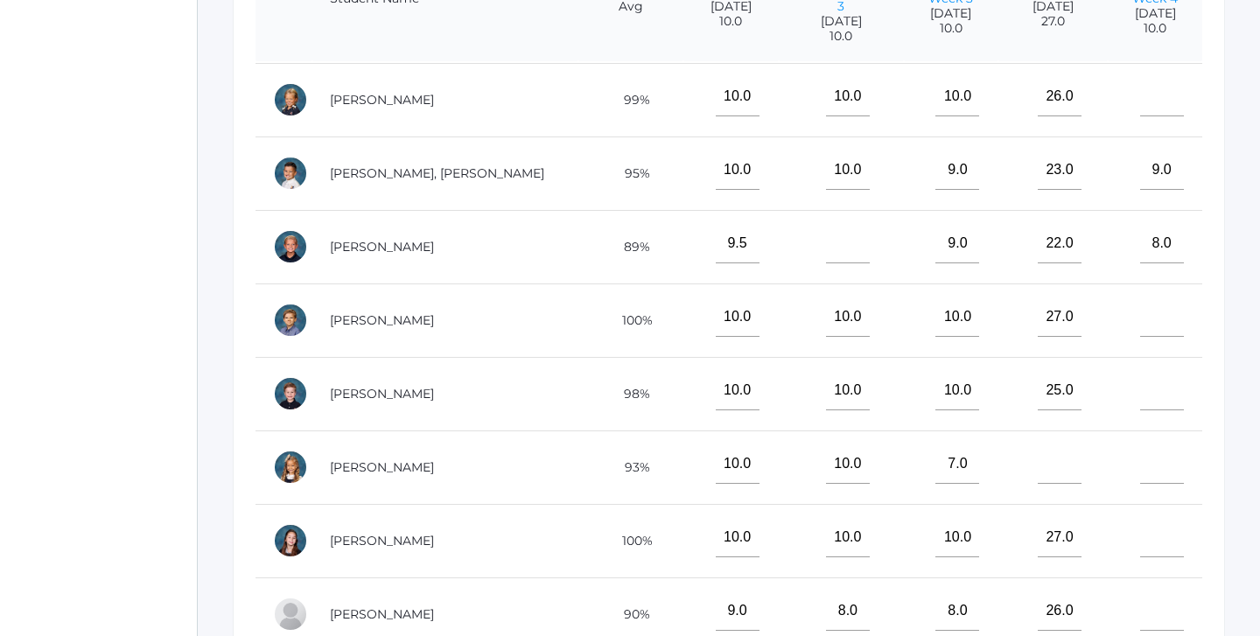
scroll to position [507, 0]
click at [1038, 450] on input"] "text" at bounding box center [1060, 463] width 44 height 39
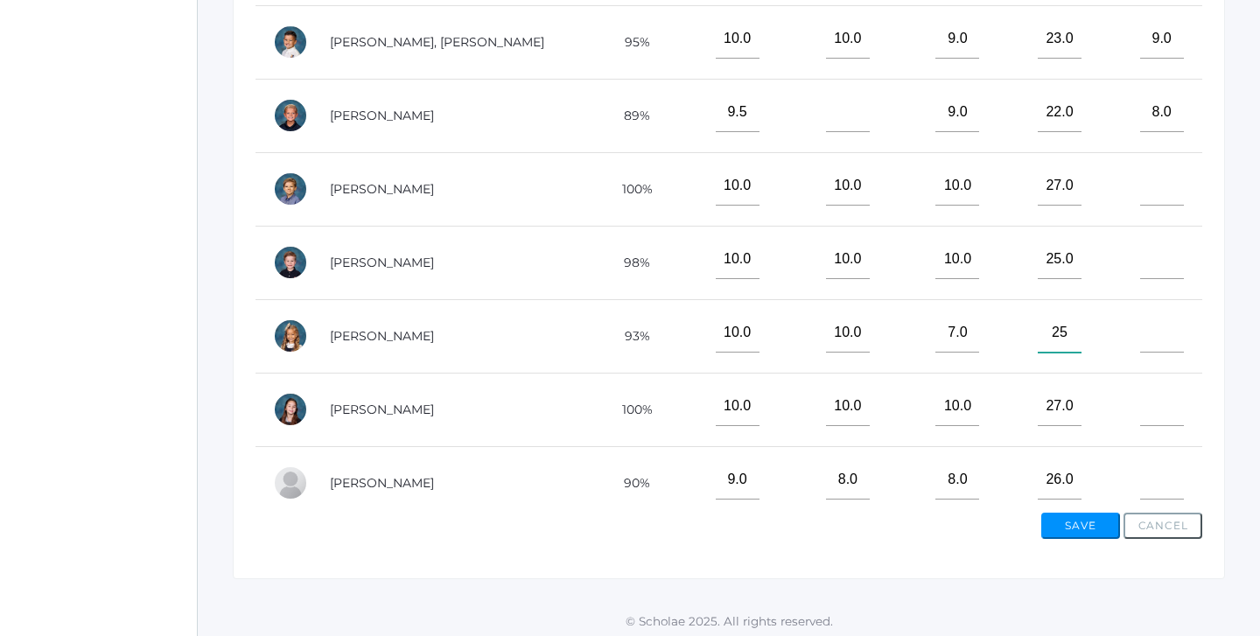
scroll to position [637, 0]
type input"] "25"
click at [1076, 514] on button "Save" at bounding box center [1080, 527] width 79 height 26
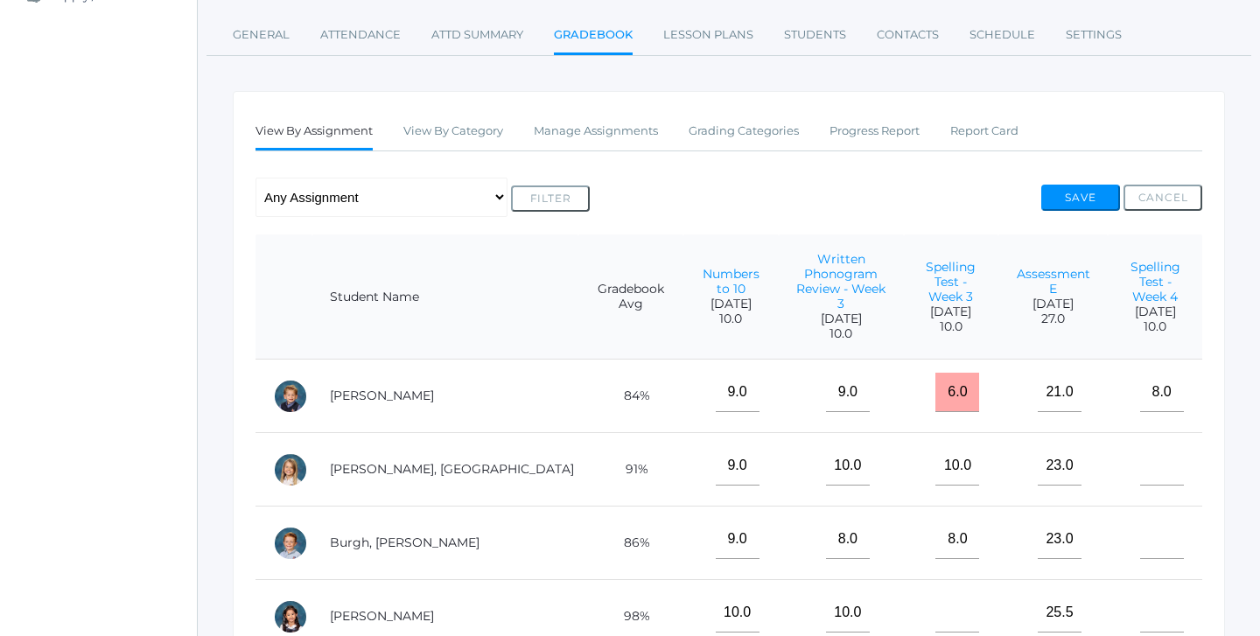
scroll to position [252, 0]
